Goal: Information Seeking & Learning: Learn about a topic

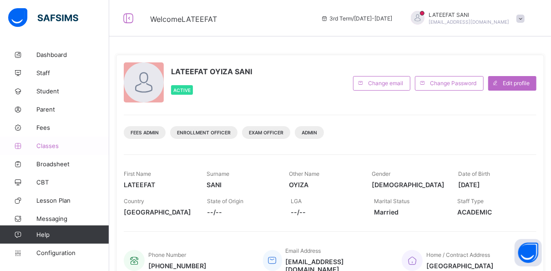
click at [56, 145] on span "Classes" at bounding box center [72, 145] width 73 height 7
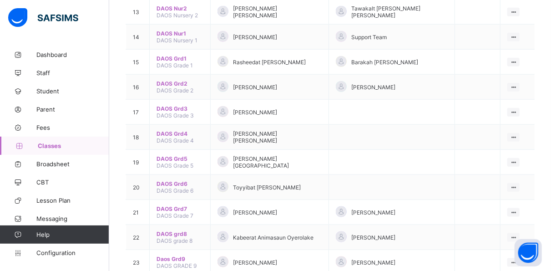
scroll to position [421, 0]
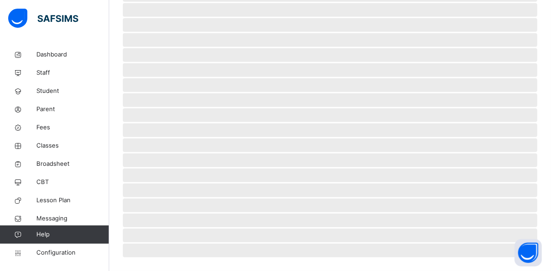
scroll to position [218, 0]
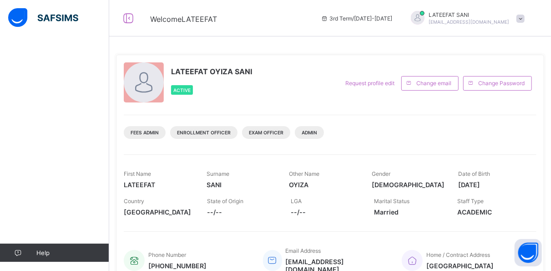
click at [223, 162] on div "First Name LATEEFAT Surname SANI Other Name OYIZA Gender Female Date of Birth 2…" at bounding box center [330, 187] width 413 height 66
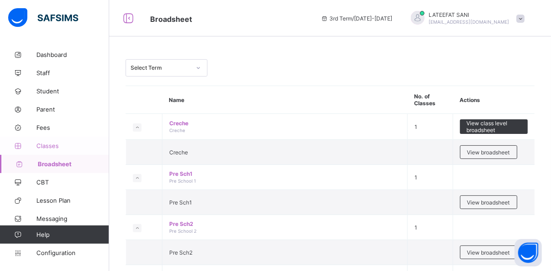
click at [59, 143] on span "Classes" at bounding box center [72, 145] width 73 height 7
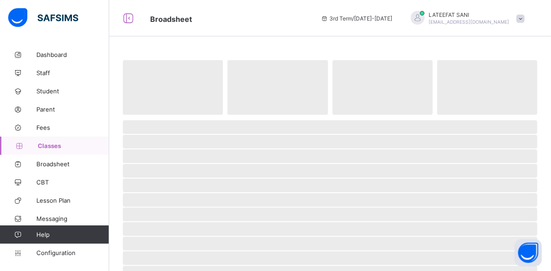
click at [59, 143] on span "Classes" at bounding box center [73, 145] width 71 height 7
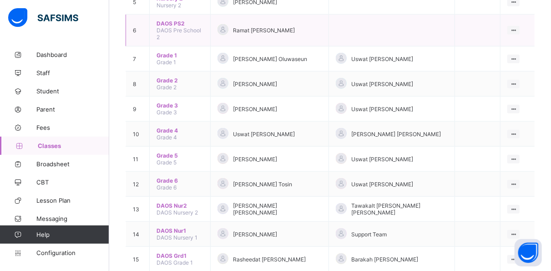
scroll to position [132, 0]
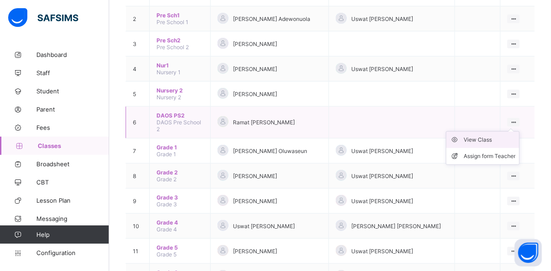
click at [502, 135] on div "View Class" at bounding box center [490, 139] width 52 height 9
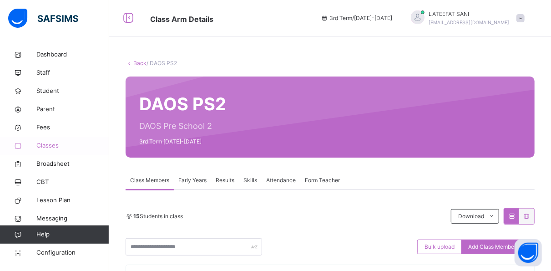
click at [57, 147] on span "Classes" at bounding box center [72, 145] width 73 height 9
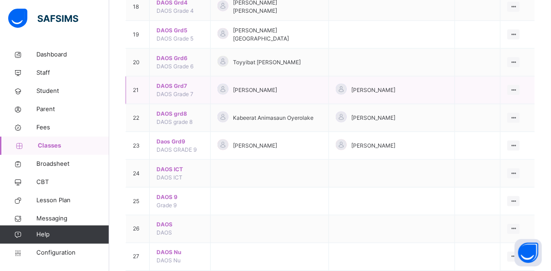
scroll to position [604, 0]
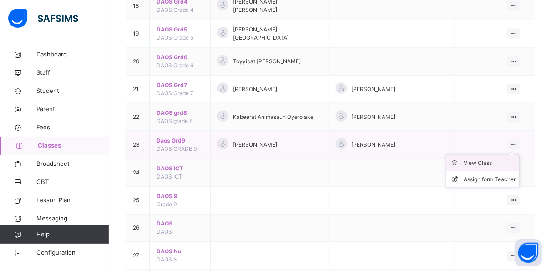
click at [490, 155] on li "View Class" at bounding box center [482, 163] width 73 height 16
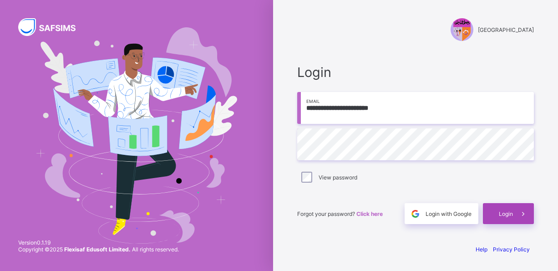
click at [509, 212] on span "Login" at bounding box center [506, 213] width 14 height 7
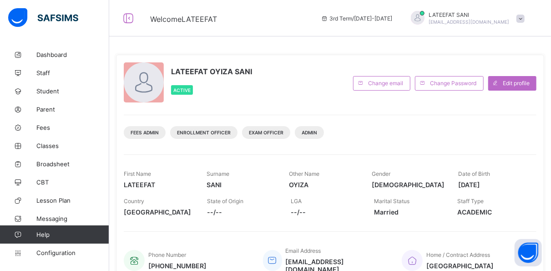
click at [395, 128] on div "Fees Admin Enrollment Officer Exam Officer Admin" at bounding box center [330, 129] width 413 height 29
click at [55, 148] on span "Classes" at bounding box center [72, 145] width 73 height 7
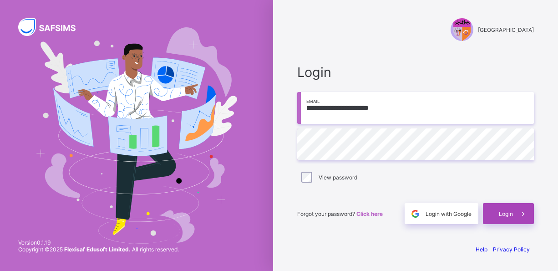
click at [505, 212] on span "Login" at bounding box center [506, 213] width 14 height 7
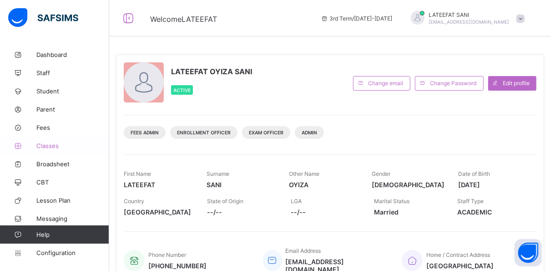
click at [49, 149] on link "Classes" at bounding box center [54, 146] width 109 height 18
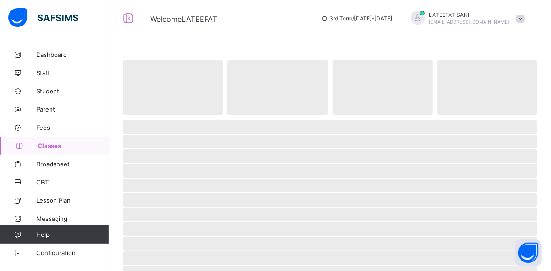
click at [49, 149] on link "Classes" at bounding box center [54, 146] width 109 height 18
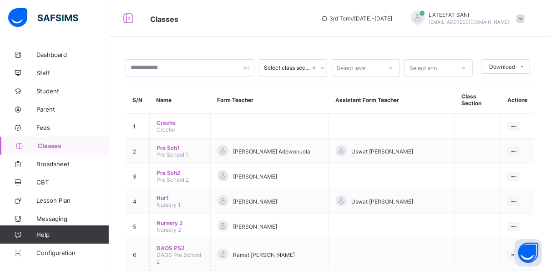
click at [50, 146] on span "Classes" at bounding box center [73, 145] width 71 height 7
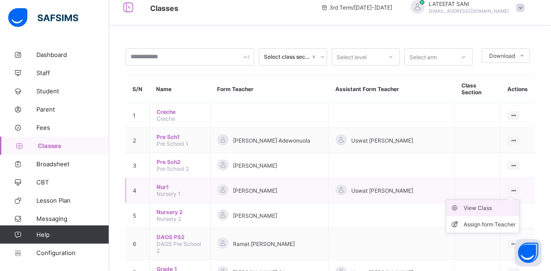
click at [491, 203] on div "View Class" at bounding box center [490, 207] width 52 height 9
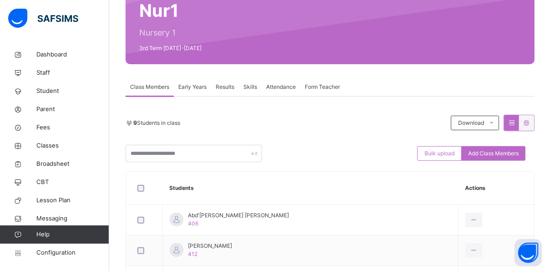
scroll to position [99, 0]
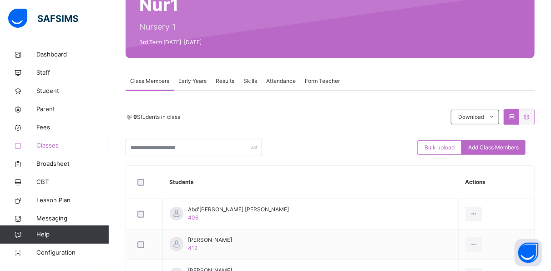
click at [44, 144] on span "Classes" at bounding box center [72, 145] width 73 height 9
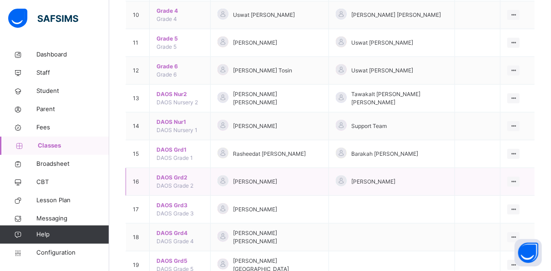
scroll to position [396, 0]
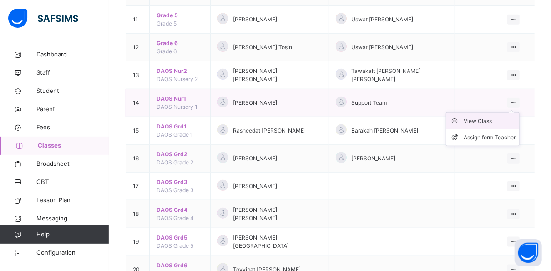
click at [502, 116] on div "View Class" at bounding box center [490, 120] width 52 height 9
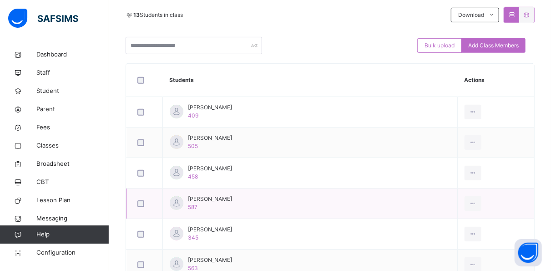
scroll to position [202, 0]
click at [50, 142] on span "Classes" at bounding box center [72, 145] width 73 height 9
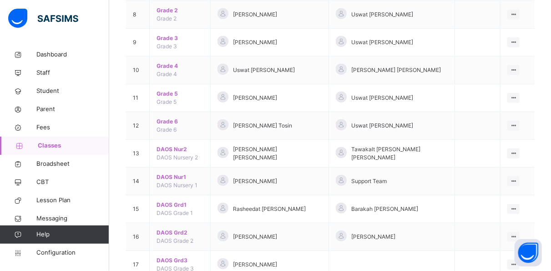
scroll to position [319, 0]
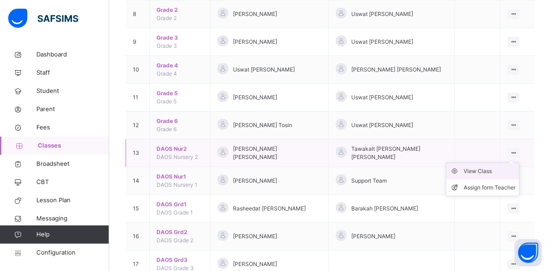
click at [496, 167] on div "View Class" at bounding box center [490, 171] width 52 height 9
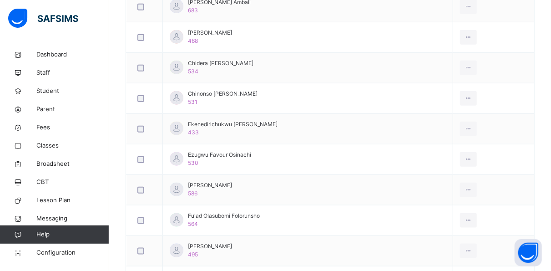
scroll to position [399, 0]
click at [333, 227] on td "Fu'ad Olasubomi Folorunsho 564" at bounding box center [308, 219] width 290 height 30
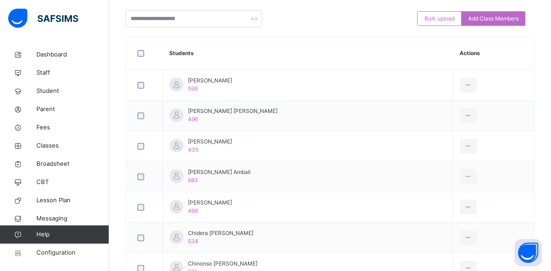
scroll to position [227, 0]
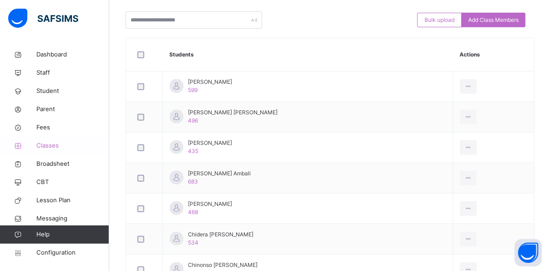
click at [48, 145] on span "Classes" at bounding box center [72, 145] width 73 height 9
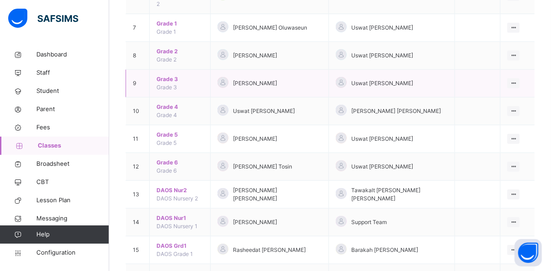
scroll to position [278, 0]
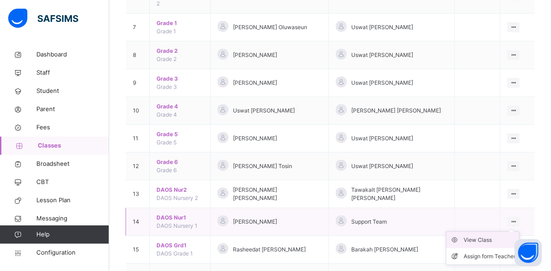
click at [505, 235] on div "View Class" at bounding box center [490, 239] width 52 height 9
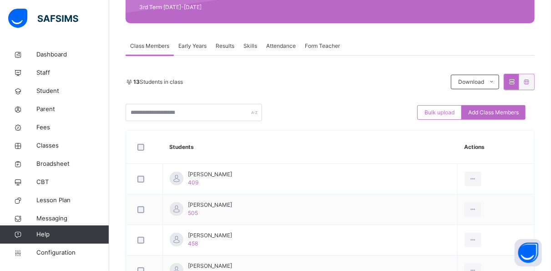
scroll to position [212, 0]
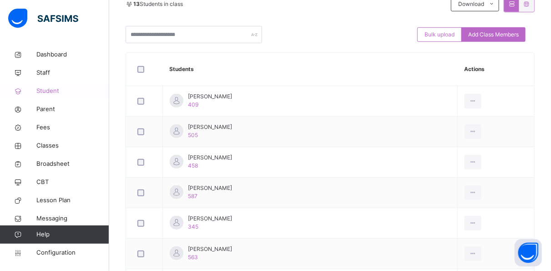
click at [67, 89] on span "Student" at bounding box center [72, 90] width 73 height 9
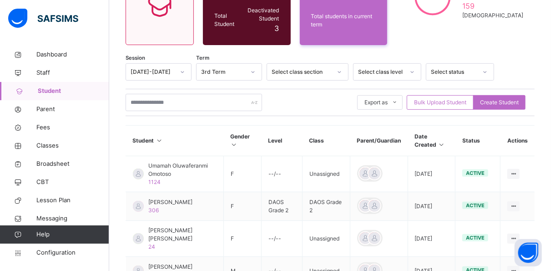
scroll to position [116, 0]
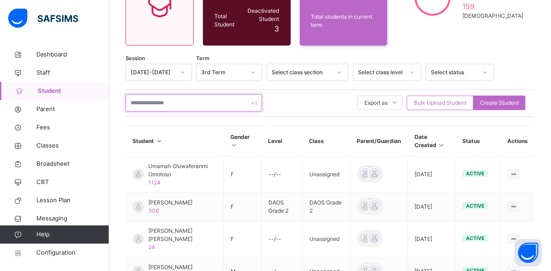
click at [179, 94] on input "text" at bounding box center [194, 102] width 137 height 17
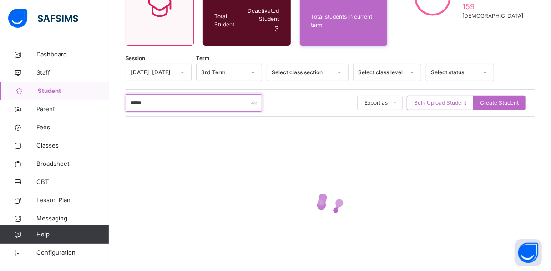
scroll to position [111, 0]
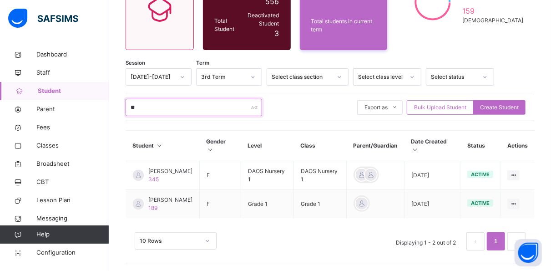
type input "*"
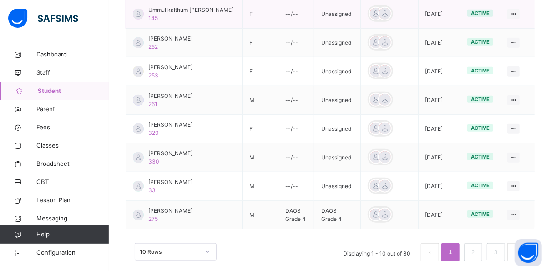
scroll to position [0, 0]
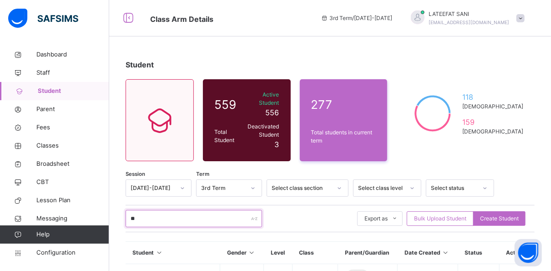
type input "*"
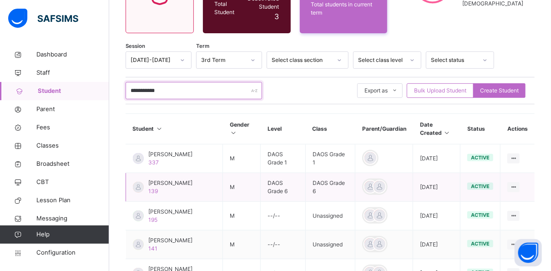
scroll to position [127, 0]
type input "*"
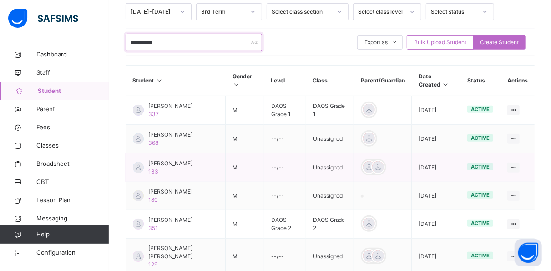
scroll to position [177, 0]
type input "**********"
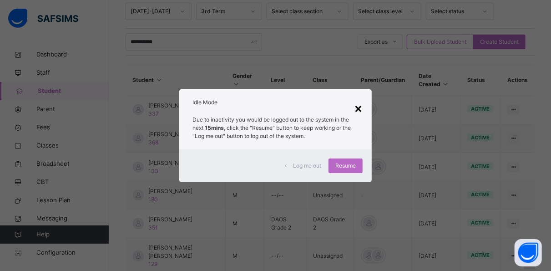
click at [360, 106] on div "×" at bounding box center [358, 107] width 9 height 19
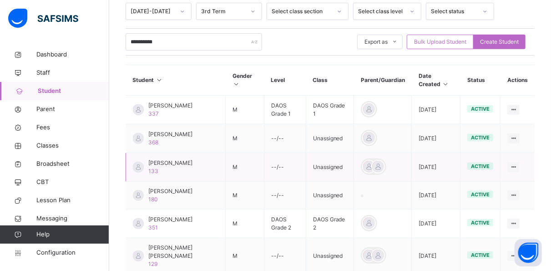
scroll to position [186, 0]
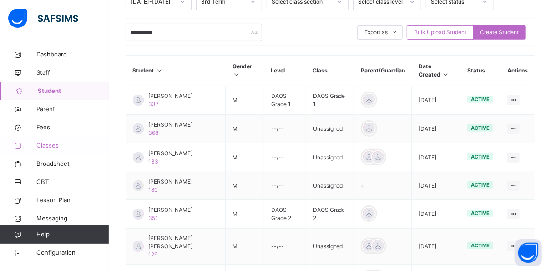
click at [54, 147] on span "Classes" at bounding box center [72, 145] width 73 height 9
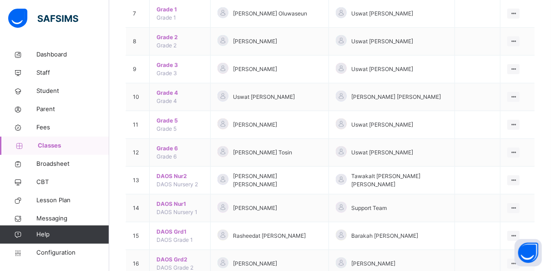
scroll to position [292, 0]
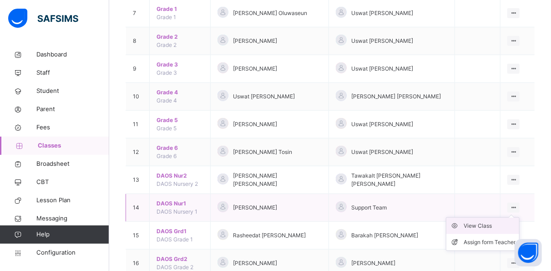
click at [504, 221] on div "View Class" at bounding box center [490, 225] width 52 height 9
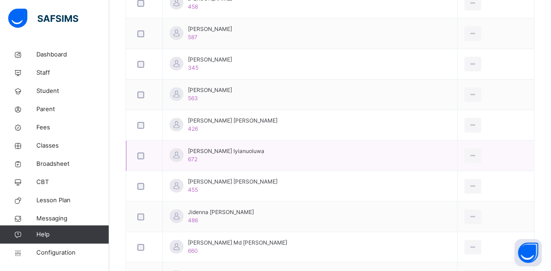
scroll to position [372, 0]
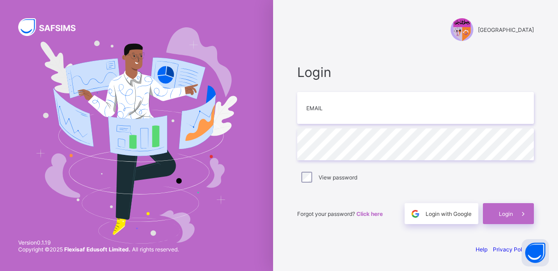
click at [340, 108] on input "email" at bounding box center [415, 108] width 237 height 32
type input "**********"
click at [313, 177] on div "View password" at bounding box center [415, 177] width 232 height 11
click at [293, 242] on div "**********" at bounding box center [415, 135] width 273 height 271
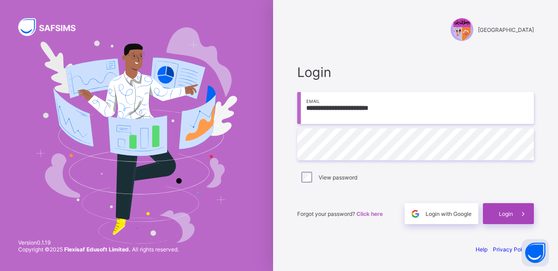
click at [509, 216] on span "Login" at bounding box center [506, 213] width 14 height 7
